Goal: Task Accomplishment & Management: Manage account settings

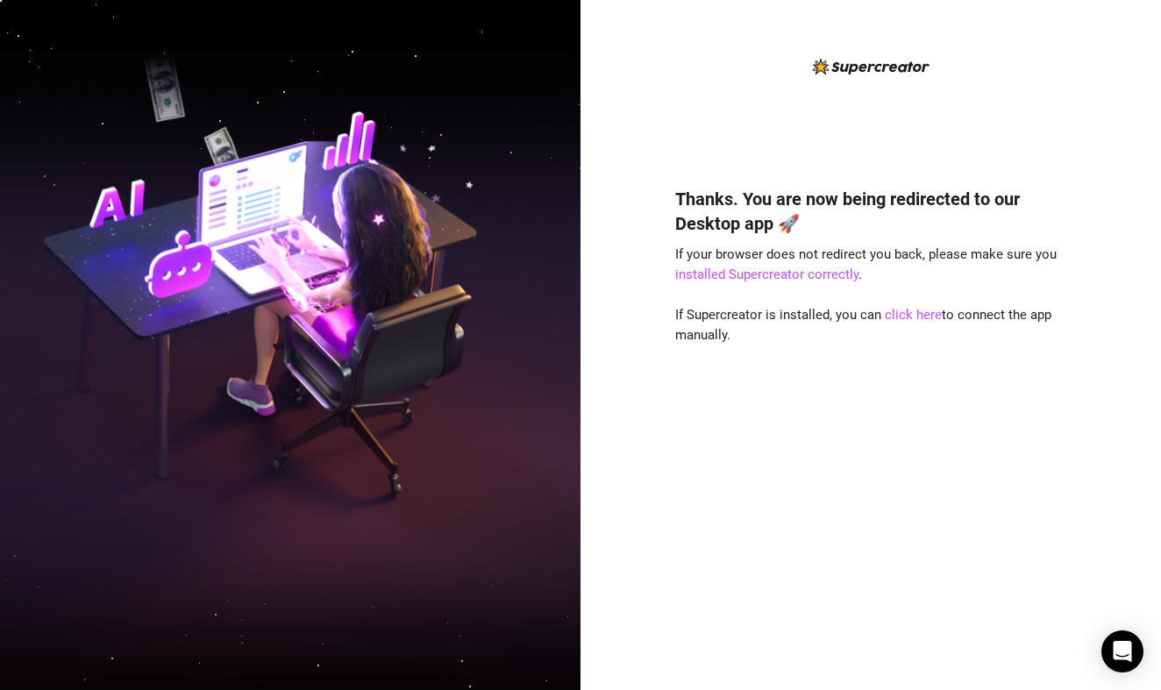
click at [834, 132] on div "Thanks. You are now being redirected to our Desktop app 🚀 If your browser does …" at bounding box center [870, 359] width 391 height 606
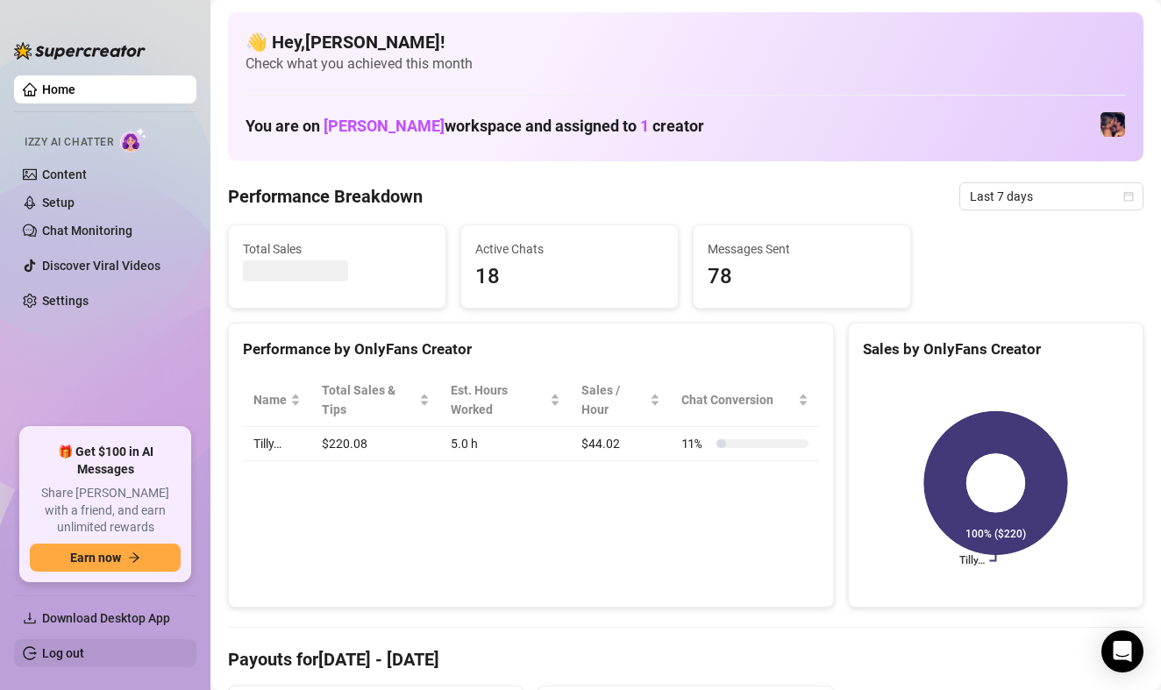
click at [69, 659] on link "Log out" at bounding box center [63, 653] width 42 height 14
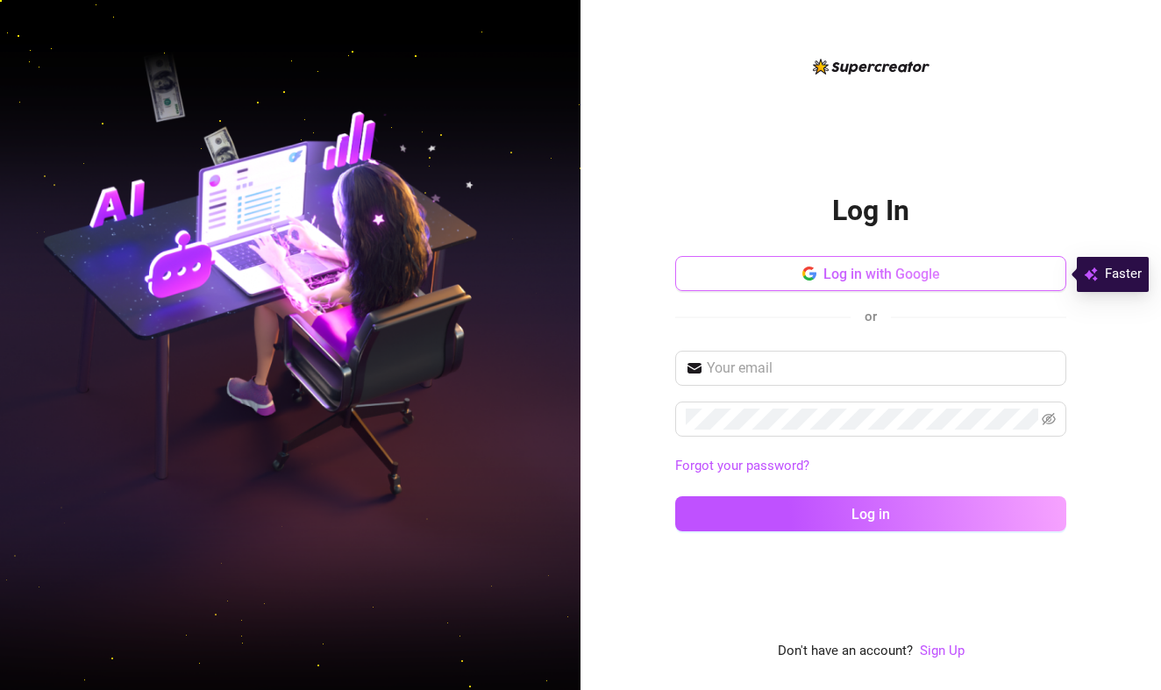
click at [830, 266] on span "Log in with Google" at bounding box center [881, 274] width 117 height 17
